Goal: Find contact information: Find contact information

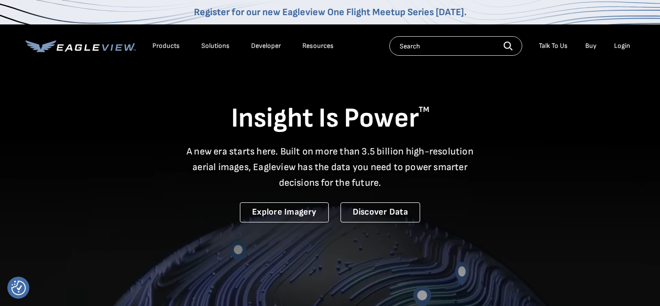
click at [557, 48] on div "Talk To Us" at bounding box center [553, 46] width 29 height 9
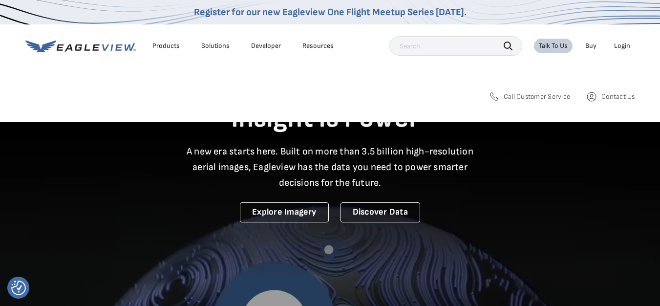
click at [531, 96] on span "Call Customer Service" at bounding box center [537, 96] width 66 height 9
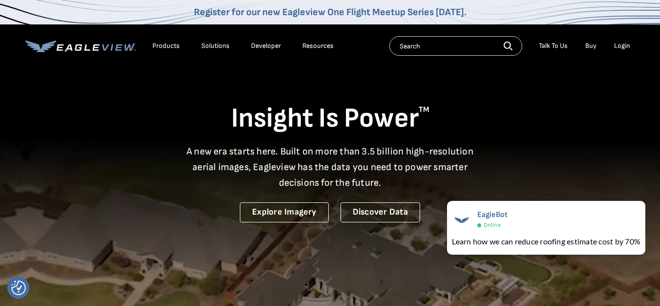
click at [622, 46] on div "Login" at bounding box center [623, 46] width 16 height 9
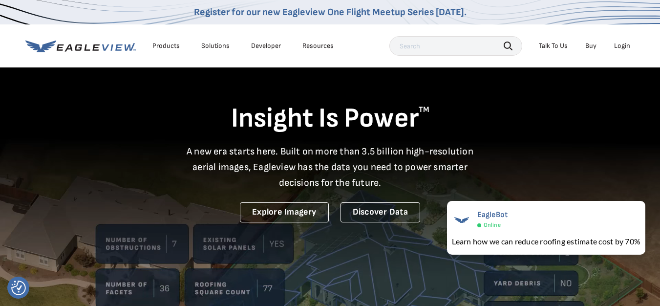
click at [619, 46] on div "Login" at bounding box center [623, 46] width 16 height 9
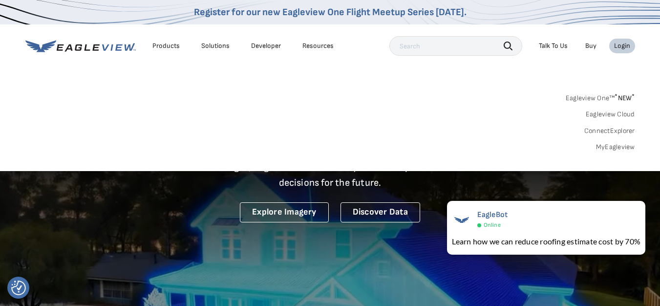
click at [560, 70] on nav "Register for our new Eagleview One Flight Meetup Series today. Products Solutio…" at bounding box center [330, 85] width 660 height 171
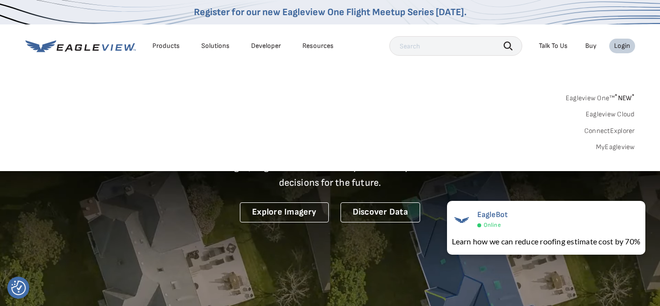
click at [596, 46] on link "Buy" at bounding box center [591, 46] width 11 height 9
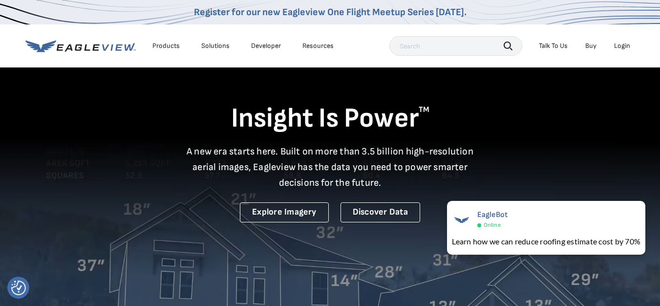
click at [312, 44] on div "Resources" at bounding box center [318, 46] width 31 height 9
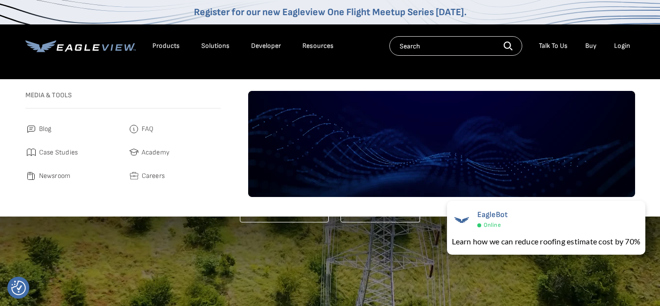
click at [565, 44] on div "Talk To Us" at bounding box center [553, 46] width 29 height 9
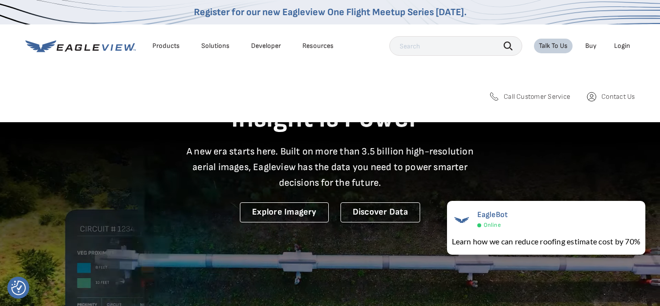
click at [613, 93] on span "Contact Us" at bounding box center [618, 96] width 33 height 9
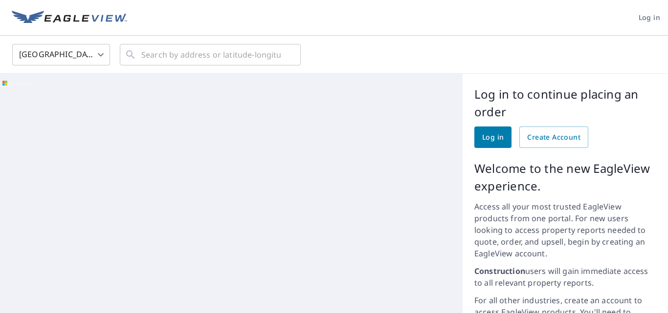
click at [482, 138] on span "Log in" at bounding box center [493, 138] width 22 height 12
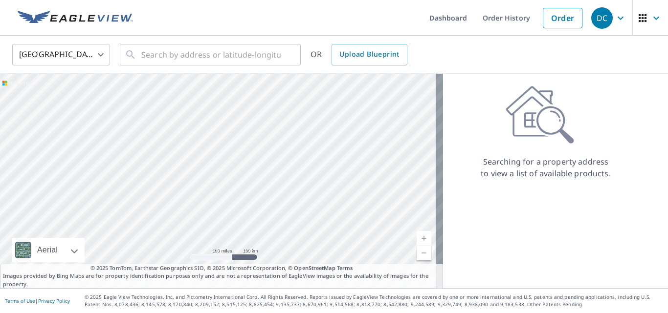
click at [452, 21] on link "Dashboard" at bounding box center [447, 18] width 53 height 36
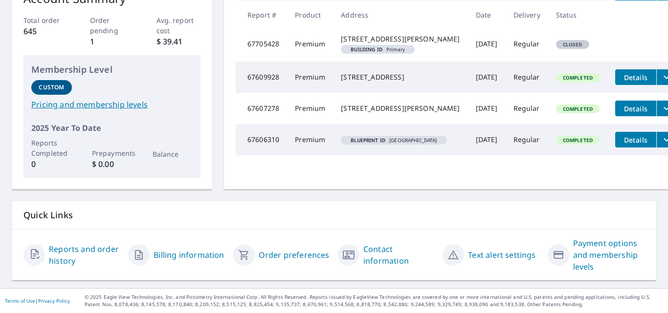
scroll to position [219, 0]
click at [376, 255] on link "Contact information" at bounding box center [398, 254] width 71 height 23
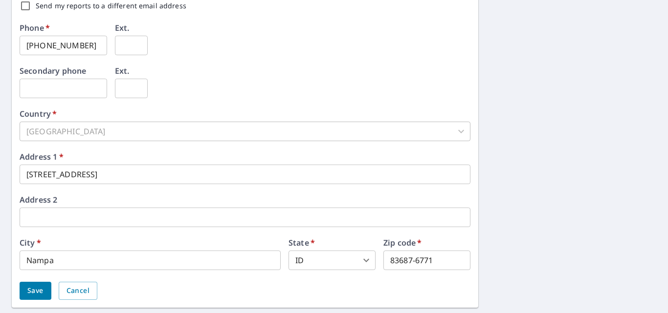
scroll to position [375, 0]
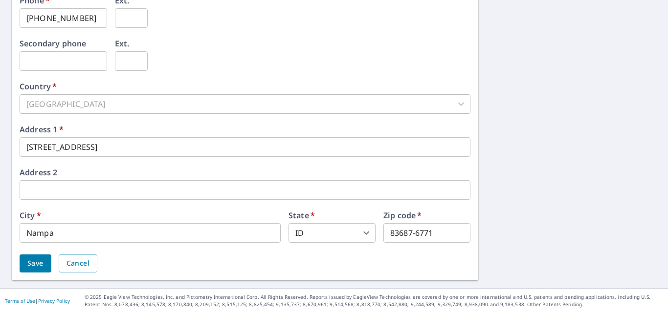
click at [493, 172] on div "First name   * Daniel ​ Last name   * Cunningham ​ Company name   * ABC Supply …" at bounding box center [334, 1] width 668 height 573
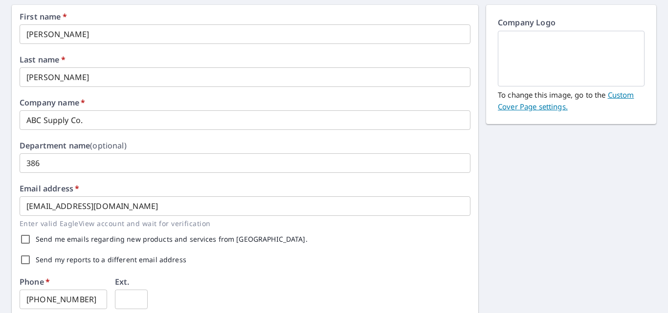
scroll to position [0, 0]
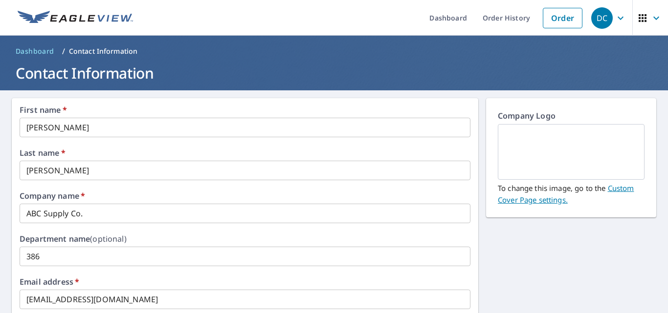
click at [446, 22] on link "Dashboard" at bounding box center [447, 18] width 53 height 36
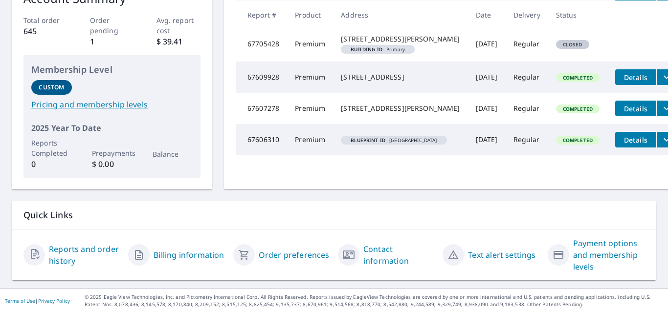
scroll to position [219, 0]
click at [369, 243] on link "Contact information" at bounding box center [398, 254] width 71 height 23
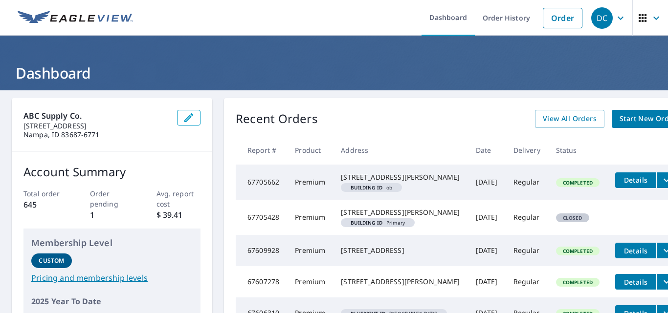
click at [637, 20] on icon "button" at bounding box center [643, 18] width 12 height 12
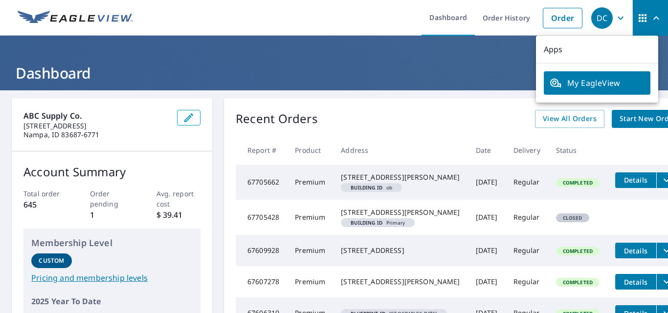
click at [338, 66] on h1 "Dashboard" at bounding box center [334, 73] width 644 height 20
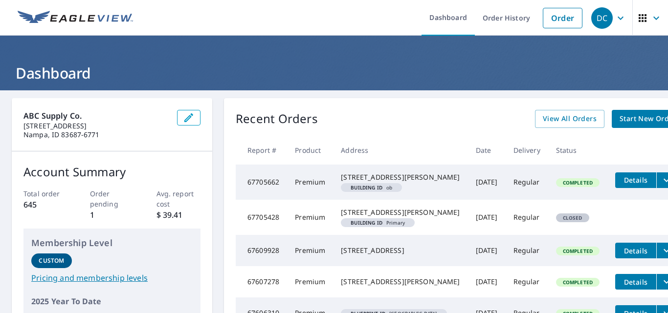
click at [484, 18] on link "Order History" at bounding box center [506, 18] width 63 height 36
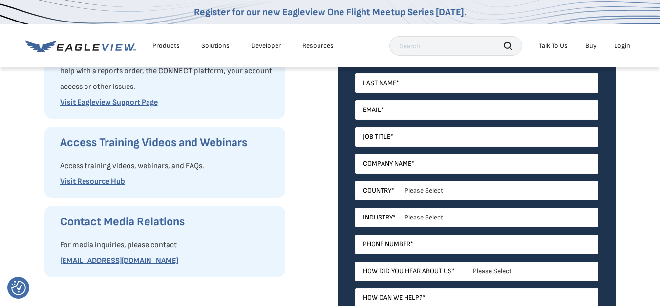
scroll to position [196, 0]
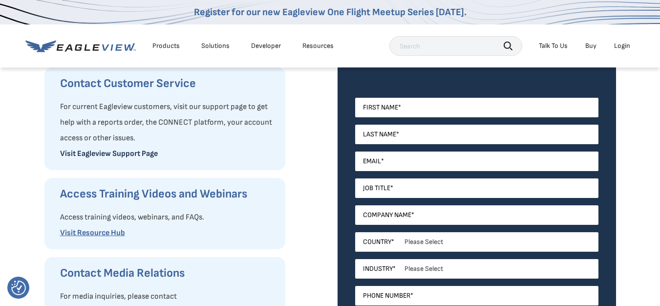
click at [134, 155] on link "Visit Eagleview Support Page" at bounding box center [109, 153] width 98 height 9
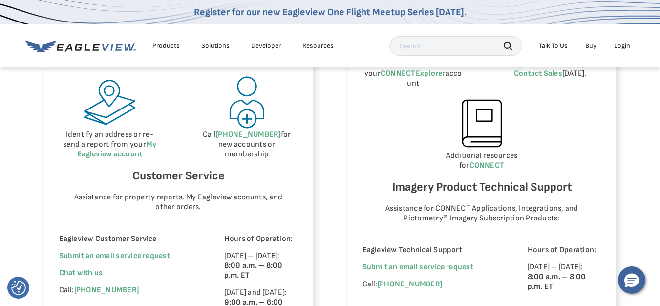
scroll to position [587, 0]
